Goal: Task Accomplishment & Management: Complete application form

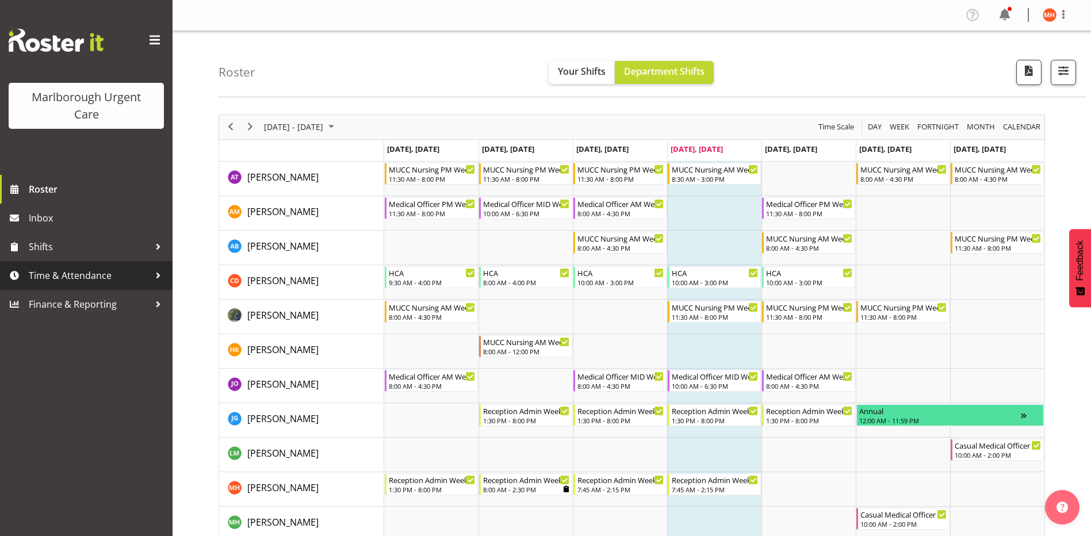
click at [49, 277] on span "Time & Attendance" at bounding box center [89, 275] width 121 height 17
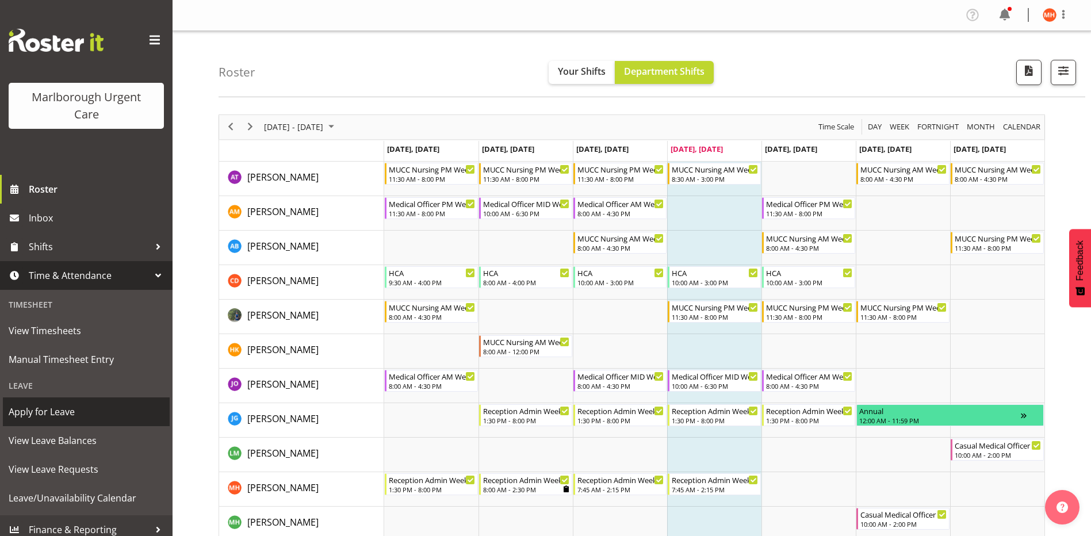
click at [55, 411] on span "Apply for Leave" at bounding box center [86, 411] width 155 height 17
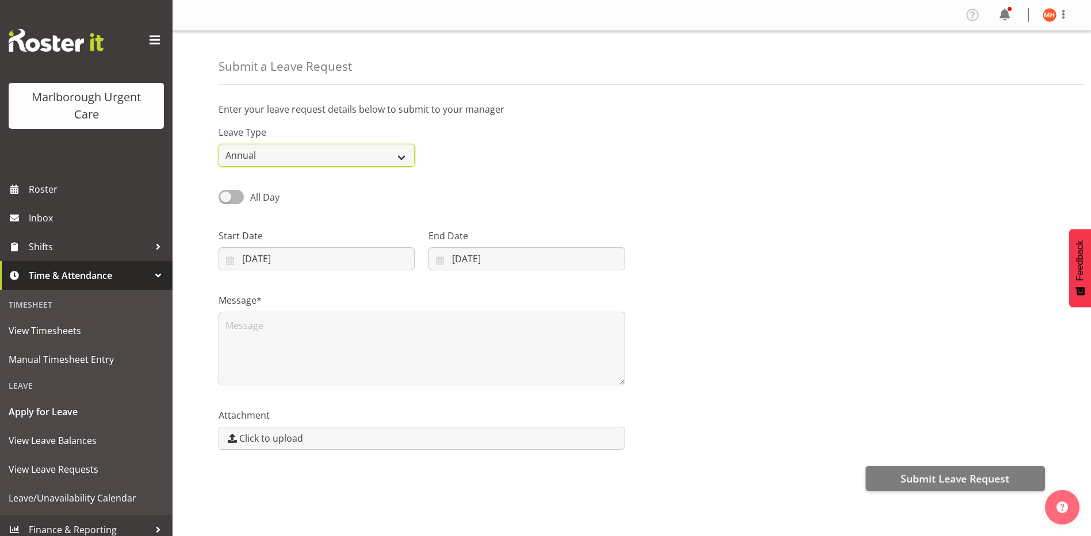
click at [249, 158] on select "Annual Sick Leave Without Pay Bereavement Domestic Violence Parental Jury Servi…" at bounding box center [317, 155] width 196 height 23
select select "Leave Without Pay"
click at [219, 144] on select "Annual Sick Leave Without Pay Bereavement Domestic Violence Parental Jury Servi…" at bounding box center [317, 155] width 196 height 23
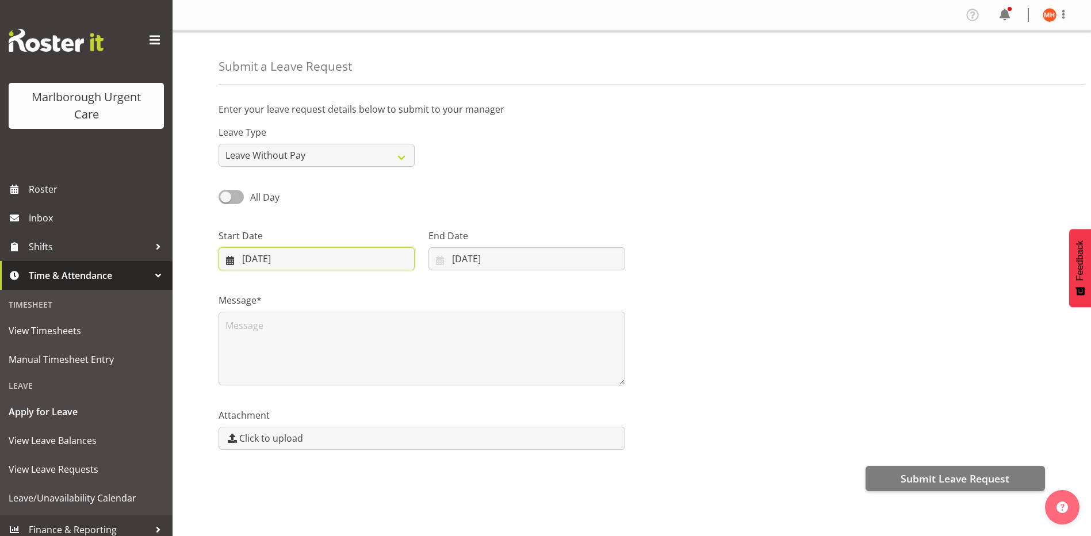
click at [286, 261] on input "11/09/2025" at bounding box center [317, 258] width 196 height 23
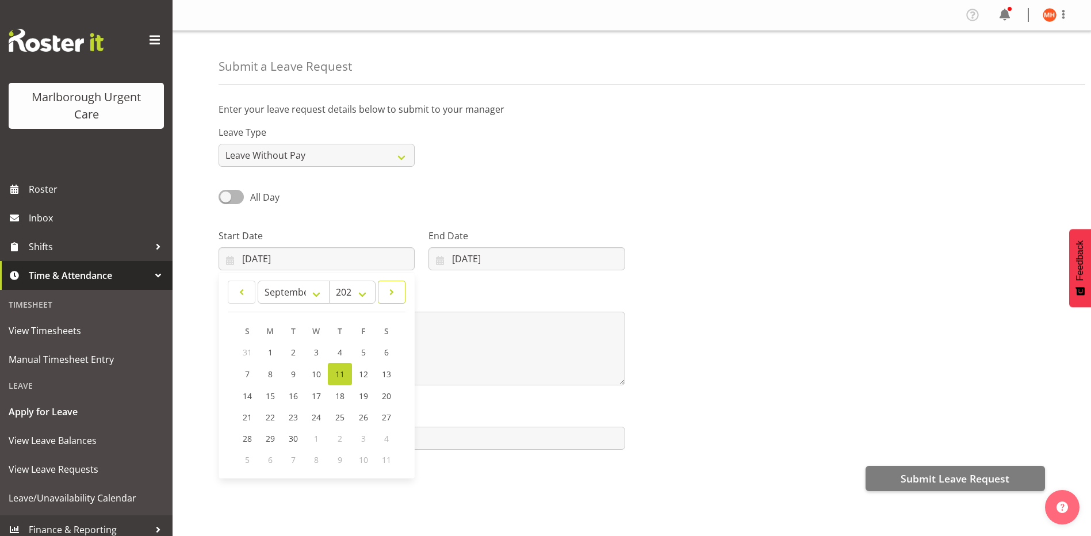
click at [389, 292] on span at bounding box center [391, 292] width 13 height 14
click at [386, 439] on span "1" at bounding box center [386, 437] width 5 height 11
click at [395, 293] on span at bounding box center [391, 292] width 13 height 14
select select "10"
click at [384, 353] on span "1" at bounding box center [386, 352] width 5 height 11
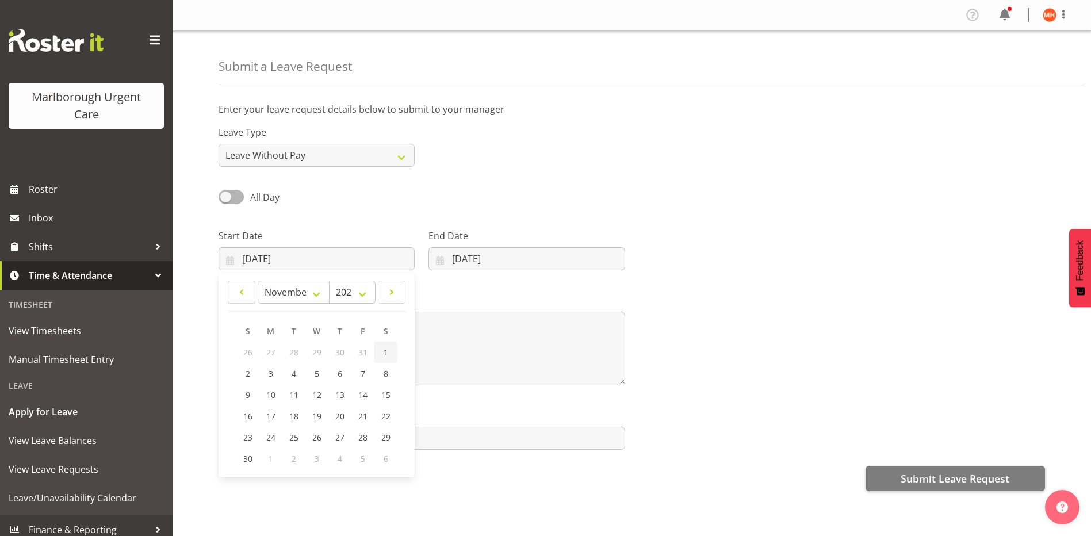
type input "01/11/2025"
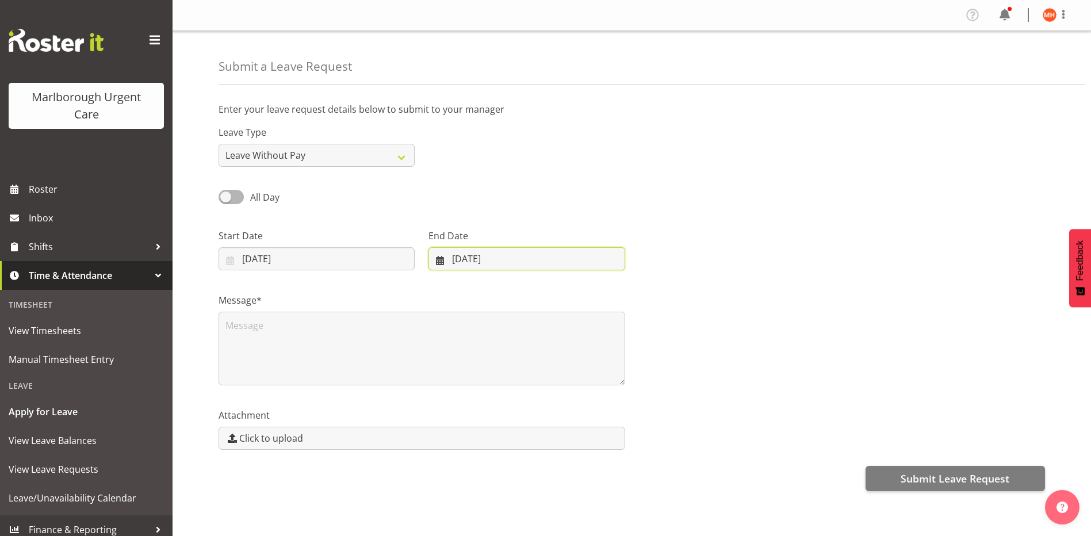
click at [511, 257] on input "11/09/2025" at bounding box center [527, 258] width 196 height 23
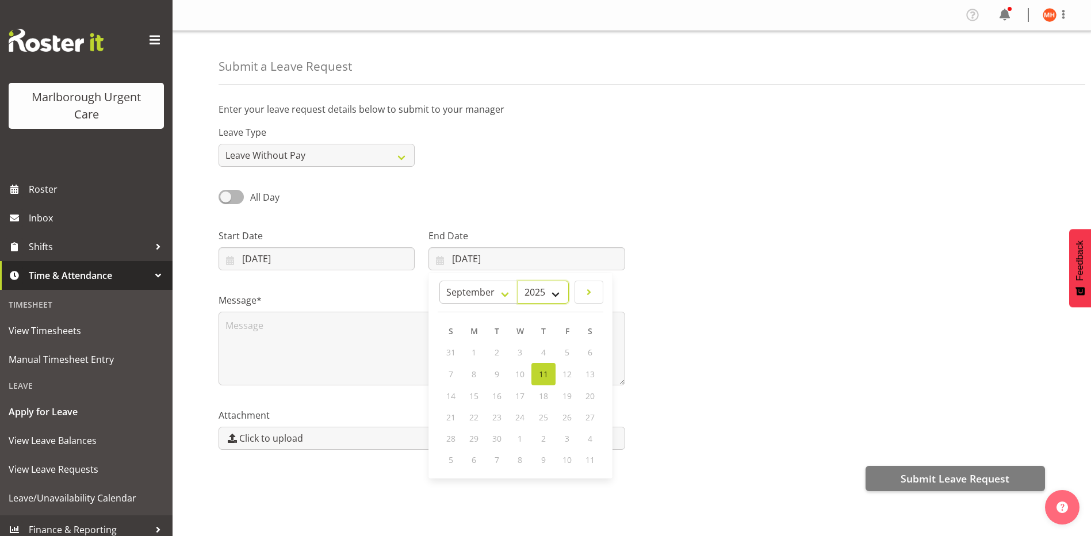
click at [553, 294] on select "2035 2034 2033 2032 2031 2030 2029 2028 2027 2026 2025" at bounding box center [543, 292] width 51 height 23
select select "2026"
click at [539, 281] on select "2035 2034 2033 2032 2031 2030 2029 2028 2027 2026 2025" at bounding box center [543, 292] width 51 height 23
click at [528, 295] on select "January February March April May June July August September October November De…" at bounding box center [504, 292] width 72 height 23
click at [468, 281] on select "January February March April May June July August September October November De…" at bounding box center [504, 292] width 72 height 23
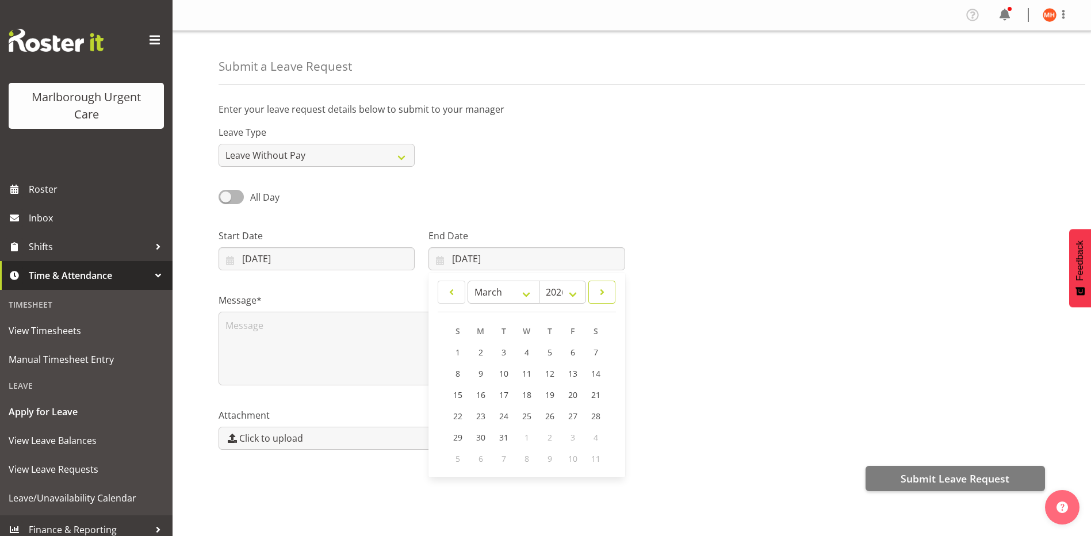
click at [601, 292] on span at bounding box center [602, 292] width 13 height 14
select select "3"
click at [525, 356] on span "1" at bounding box center [527, 352] width 5 height 11
type input "01/04/2026"
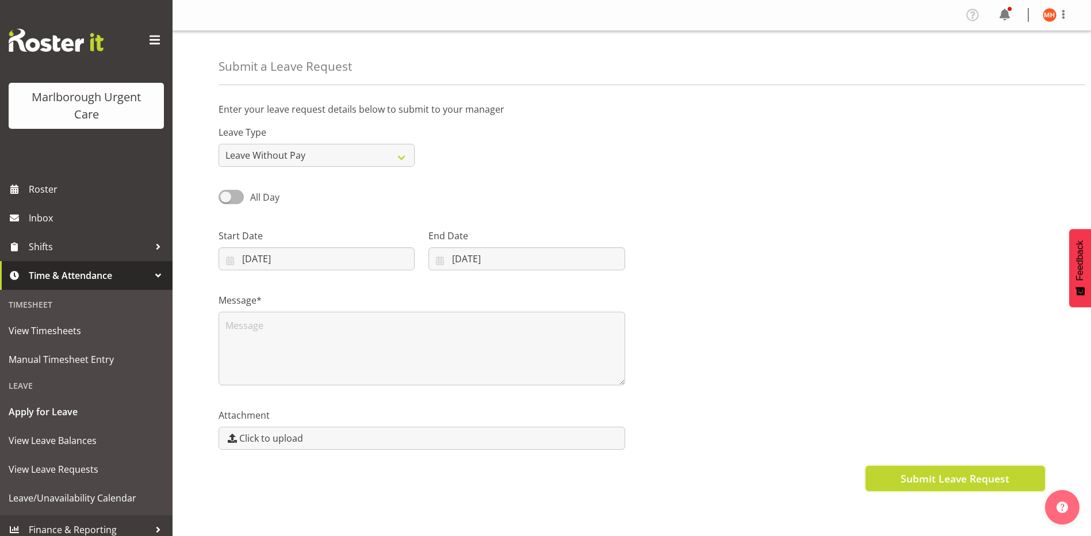
click at [940, 478] on span "Submit Leave Request" at bounding box center [955, 478] width 109 height 15
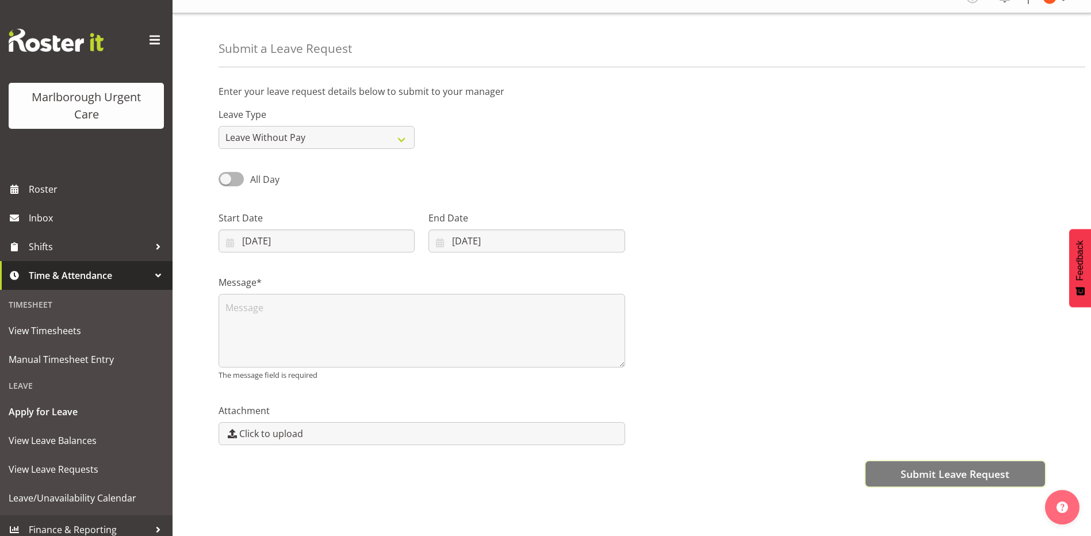
scroll to position [26, 0]
click at [773, 473] on div "Submit Leave Request" at bounding box center [632, 473] width 827 height 28
click at [959, 467] on span "Submit Leave Request" at bounding box center [955, 474] width 109 height 15
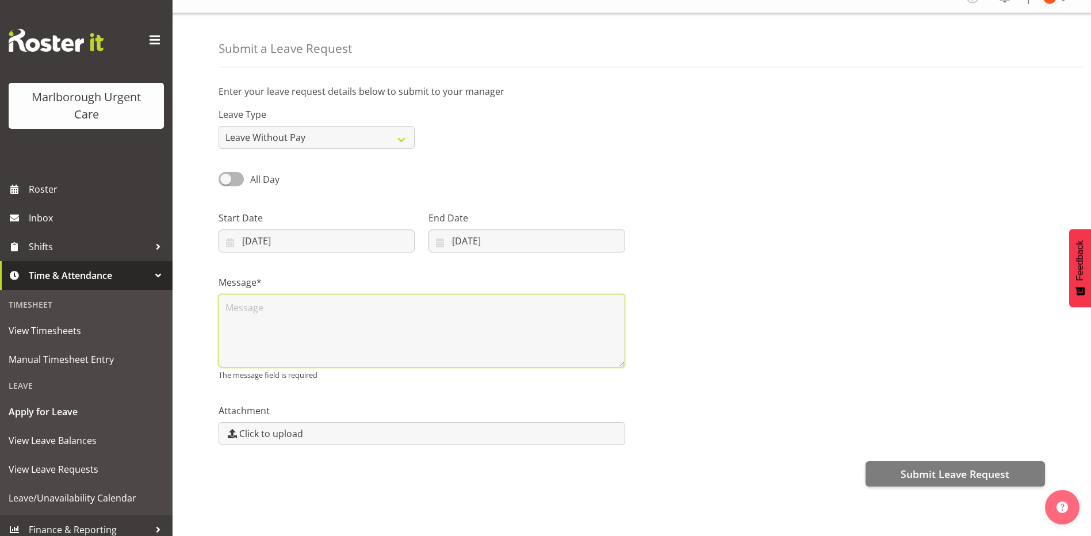
click at [290, 299] on textarea at bounding box center [422, 331] width 407 height 74
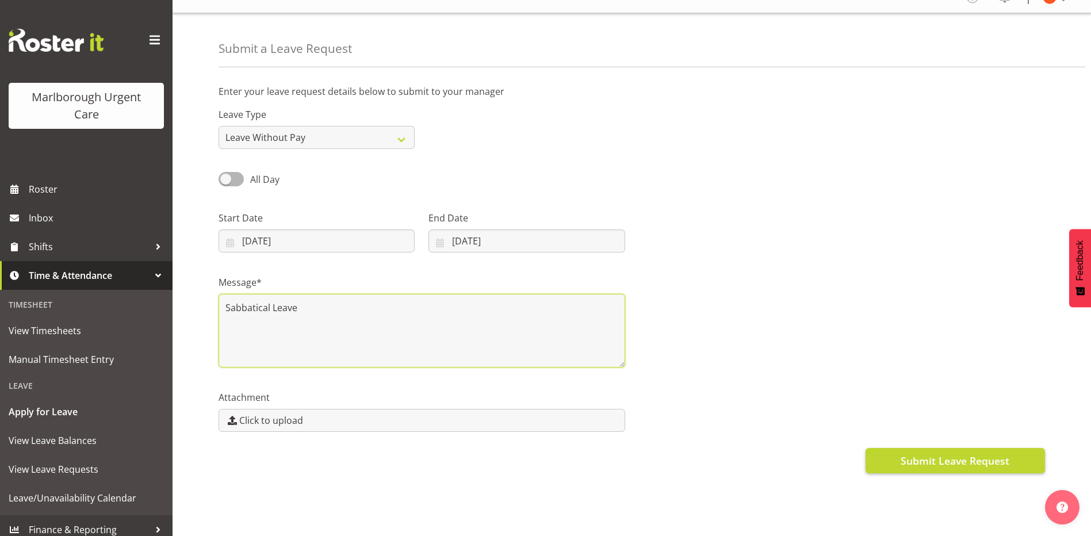
type textarea "Sabbatical Leave"
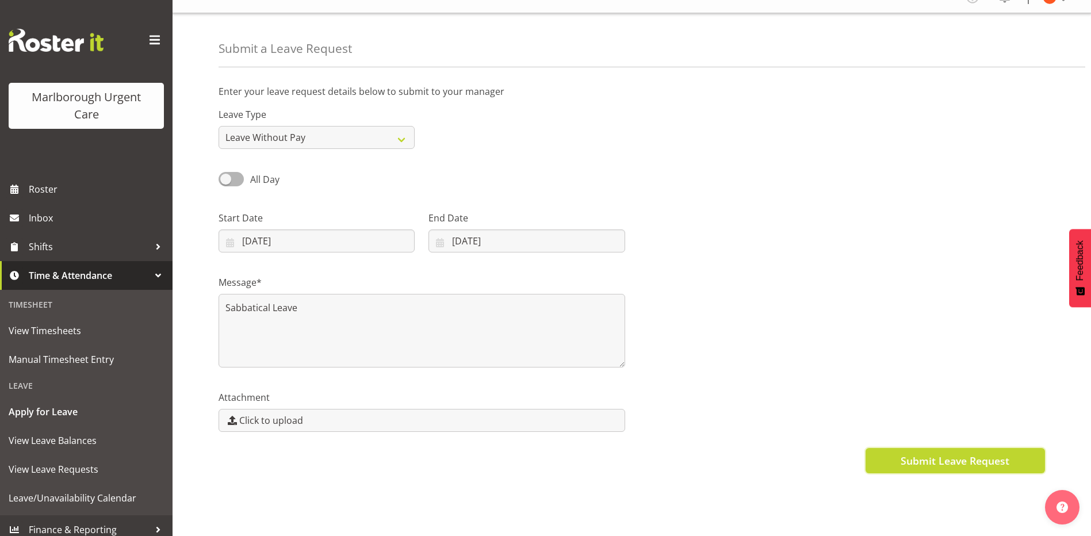
click at [921, 453] on span "Submit Leave Request" at bounding box center [955, 460] width 109 height 15
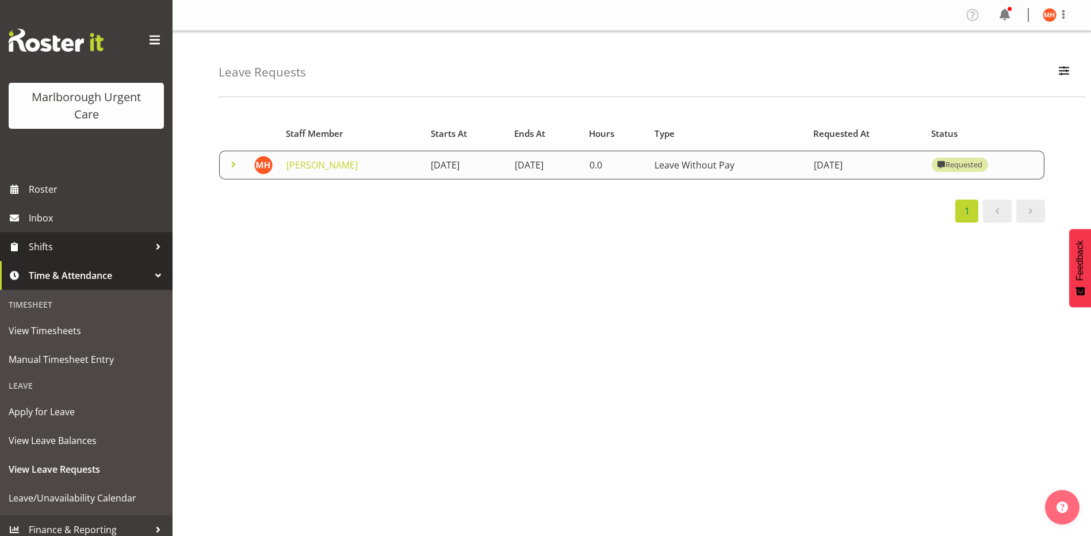
click at [48, 245] on span "Shifts" at bounding box center [89, 246] width 121 height 17
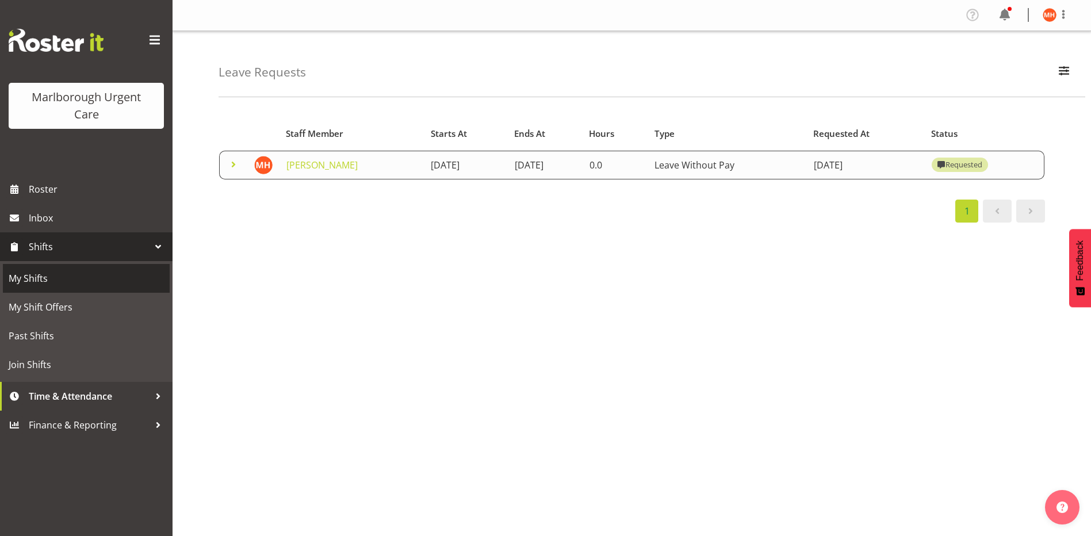
click at [39, 280] on span "My Shifts" at bounding box center [86, 278] width 155 height 17
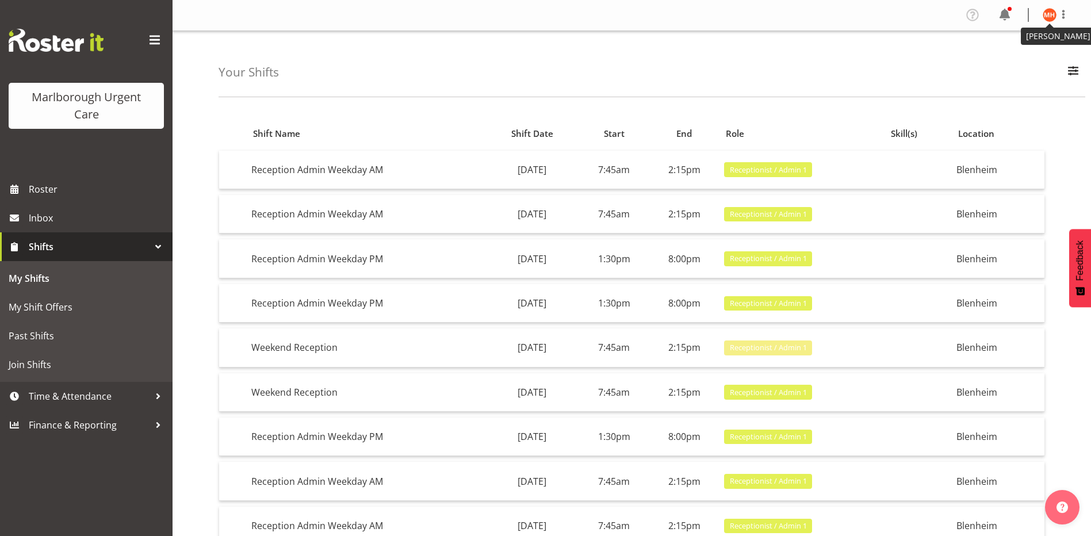
click at [1048, 15] on img at bounding box center [1050, 15] width 14 height 14
drag, startPoint x: 1010, startPoint y: 59, endPoint x: 987, endPoint y: 62, distance: 22.6
click at [1008, 59] on link "Log Out" at bounding box center [1015, 60] width 110 height 21
